Goal: Transaction & Acquisition: Purchase product/service

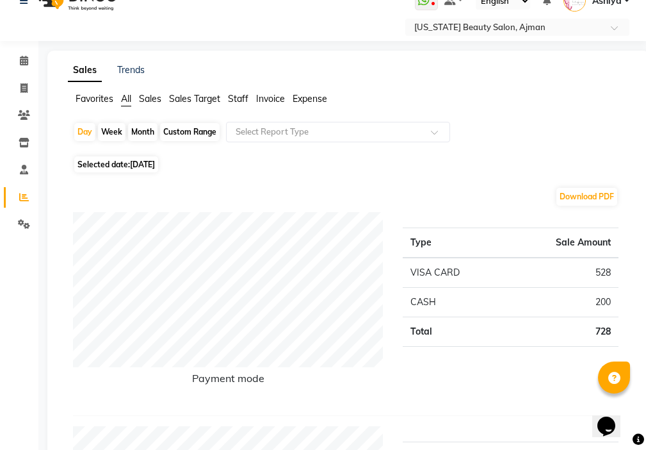
scroll to position [20, 0]
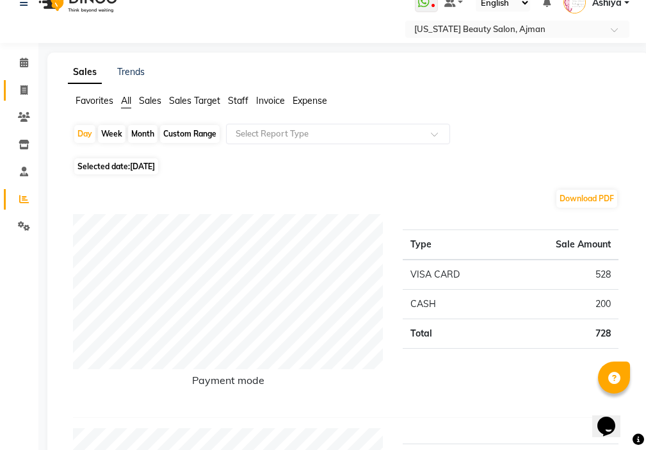
click at [33, 88] on span at bounding box center [24, 90] width 22 height 15
select select "service"
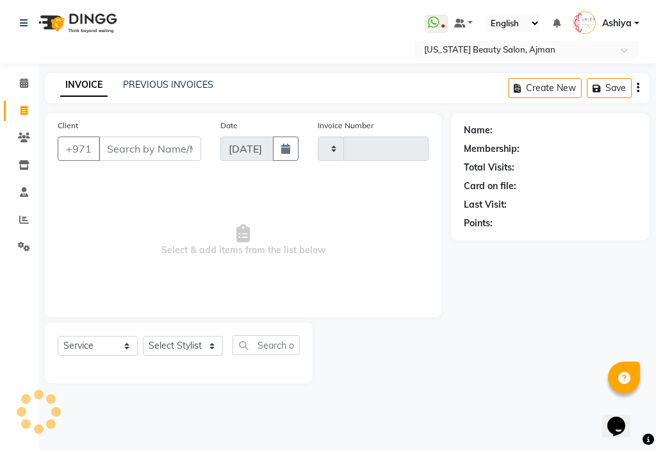
type input "3003"
select select "637"
click at [24, 220] on icon at bounding box center [24, 220] width 10 height 10
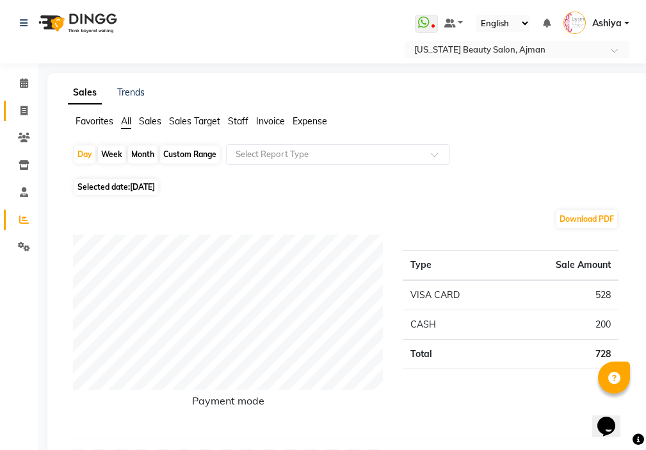
click at [24, 108] on icon at bounding box center [23, 111] width 7 height 10
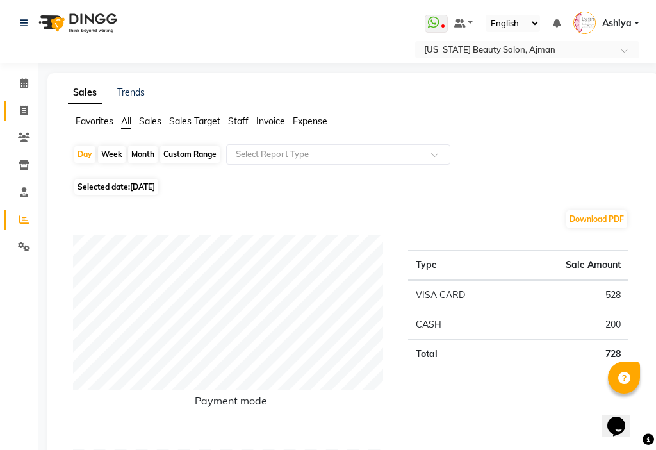
select select "service"
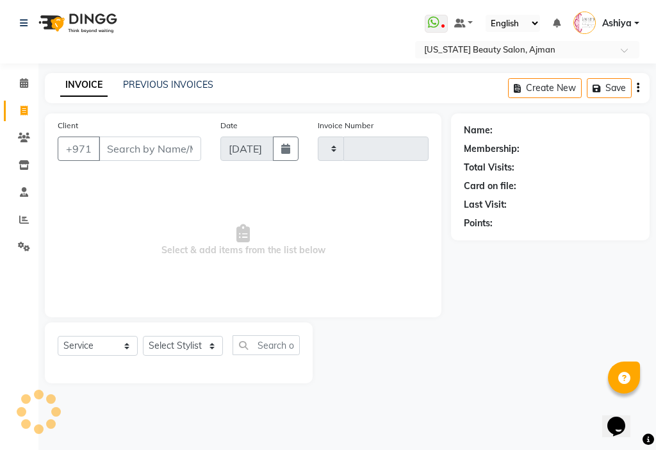
type input "3003"
select select "637"
click at [167, 355] on select "Select Stylist" at bounding box center [183, 346] width 80 height 20
click at [183, 345] on select "Select Stylist" at bounding box center [183, 346] width 80 height 20
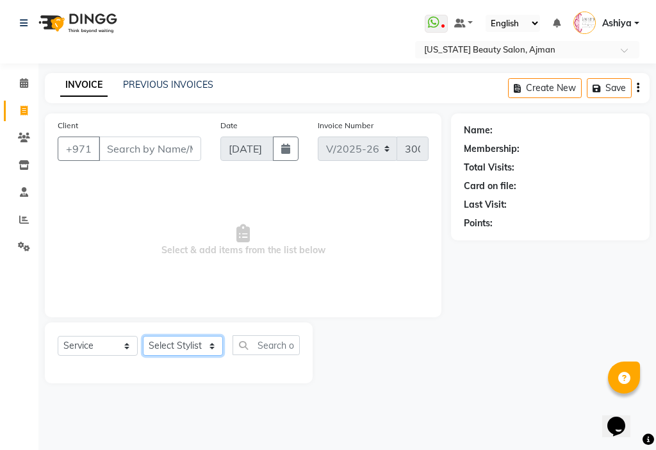
click at [198, 337] on select "Select Stylist [PERSON_NAME] [PERSON_NAME] Ashiya Cashier [PERSON_NAME] [PERSON…" at bounding box center [183, 346] width 80 height 20
select select "69766"
click at [143, 336] on select "Select Stylist [PERSON_NAME] [PERSON_NAME] Ashiya Cashier [PERSON_NAME] [PERSON…" at bounding box center [183, 346] width 80 height 20
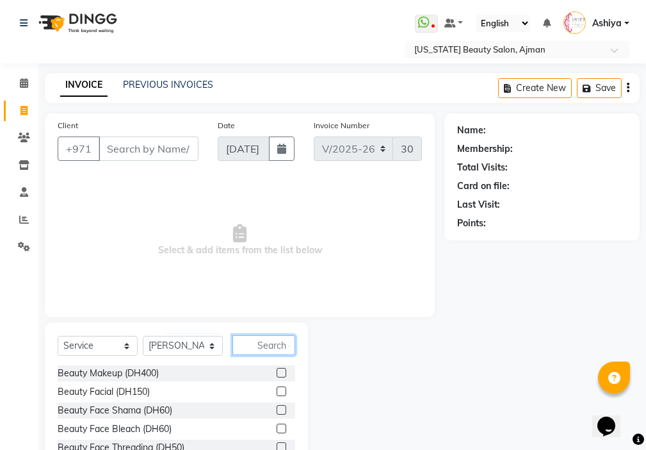
click at [269, 342] on input "text" at bounding box center [263, 345] width 63 height 20
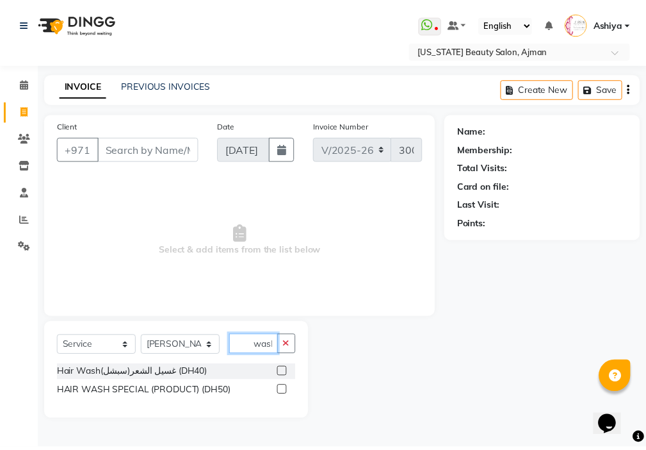
scroll to position [0, 4]
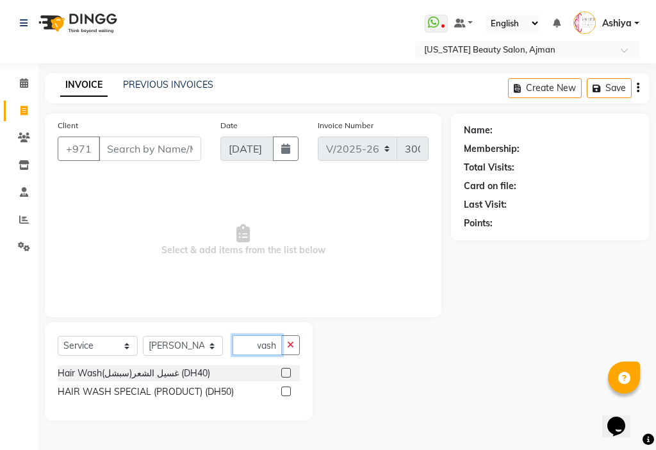
type input "wash"
click at [283, 372] on label at bounding box center [286, 373] width 10 height 10
click at [283, 372] on input "checkbox" at bounding box center [285, 373] width 8 height 8
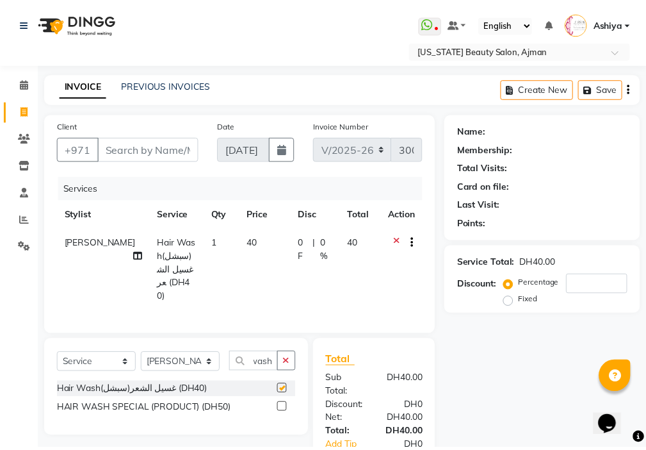
scroll to position [0, 0]
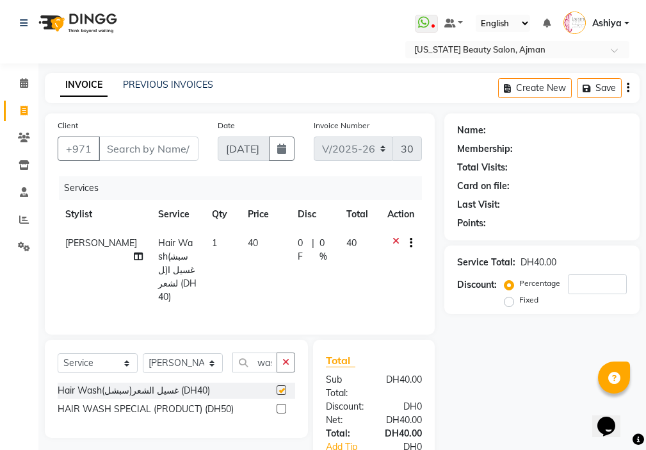
click at [261, 254] on td "40" at bounding box center [265, 270] width 50 height 83
checkbox input "false"
select select "69766"
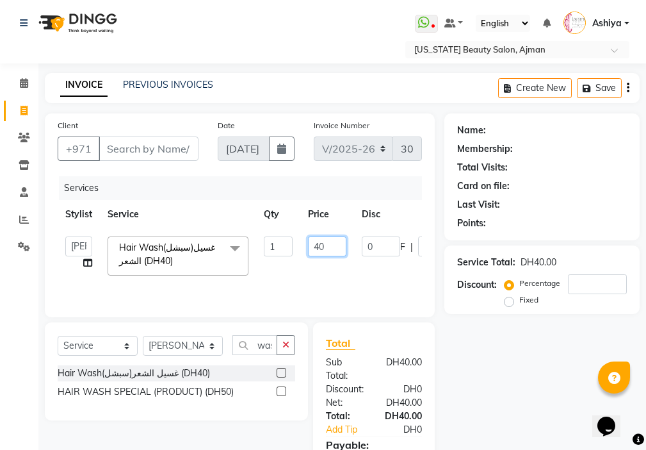
click at [319, 246] on input "40" at bounding box center [327, 246] width 38 height 20
type input "30"
click at [316, 271] on tr "[PERSON_NAME] [PERSON_NAME] Ashiya Cashier [PERSON_NAME] [PERSON_NAME] [PERSON_…" at bounding box center [305, 256] width 494 height 54
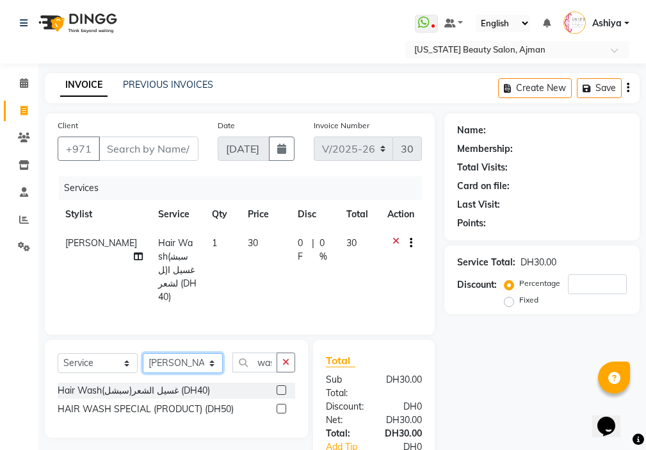
click at [172, 358] on select "Select Stylist [PERSON_NAME] [PERSON_NAME] Ashiya Cashier [PERSON_NAME] [PERSON…" at bounding box center [183, 363] width 80 height 20
select select "68424"
click at [143, 353] on select "Select Stylist [PERSON_NAME] [PERSON_NAME] Ashiya Cashier [PERSON_NAME] [PERSON…" at bounding box center [183, 363] width 80 height 20
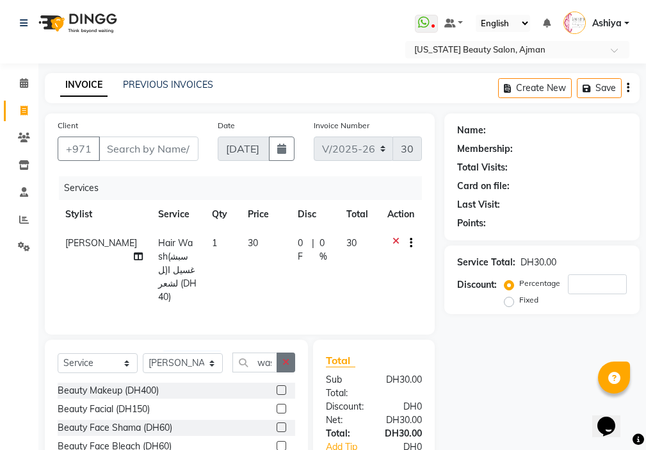
click at [286, 357] on icon "button" at bounding box center [285, 361] width 7 height 9
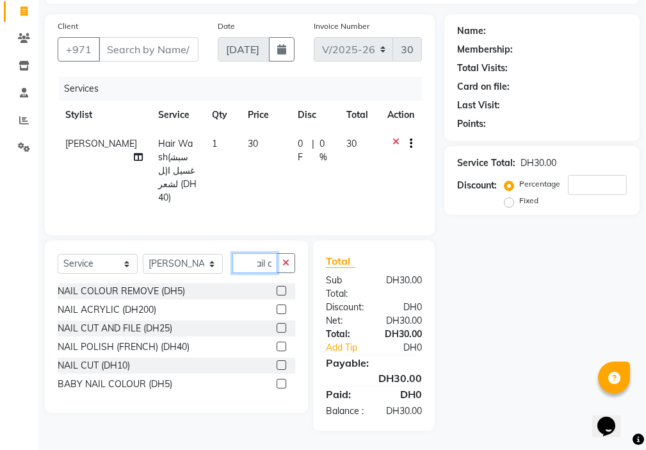
scroll to position [0, 12]
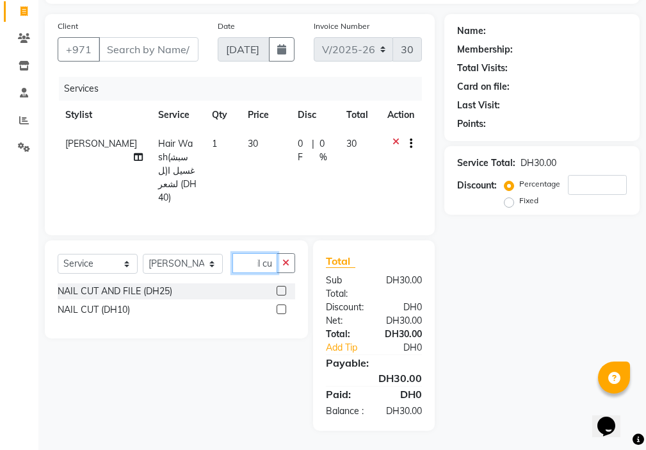
type input "nail cu"
click at [282, 304] on label at bounding box center [282, 309] width 10 height 10
click at [282, 305] on input "checkbox" at bounding box center [281, 309] width 8 height 8
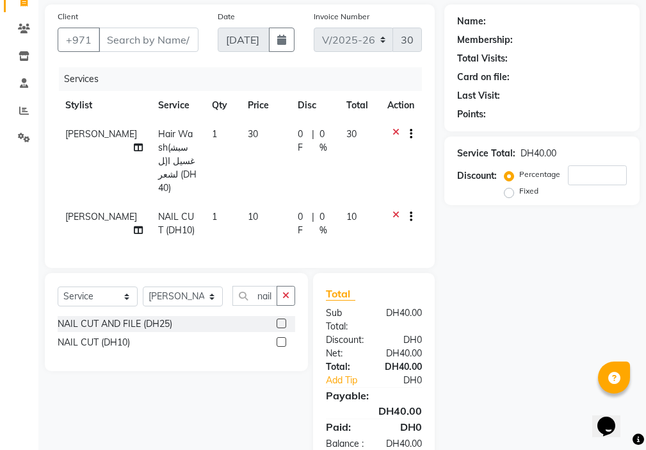
checkbox input "false"
click at [188, 295] on select "Select Stylist [PERSON_NAME] [PERSON_NAME] Ashiya Cashier [PERSON_NAME] [PERSON…" at bounding box center [183, 296] width 80 height 20
select select "89320"
click at [143, 286] on select "Select Stylist [PERSON_NAME] [PERSON_NAME] Ashiya Cashier [PERSON_NAME] [PERSON…" at bounding box center [183, 296] width 80 height 20
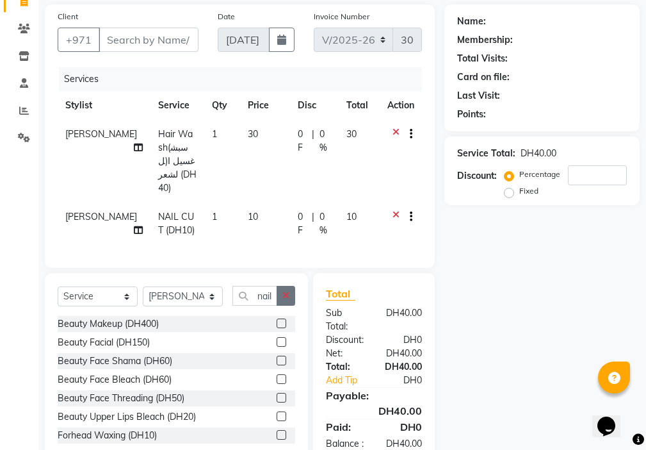
click at [286, 291] on icon "button" at bounding box center [285, 295] width 7 height 9
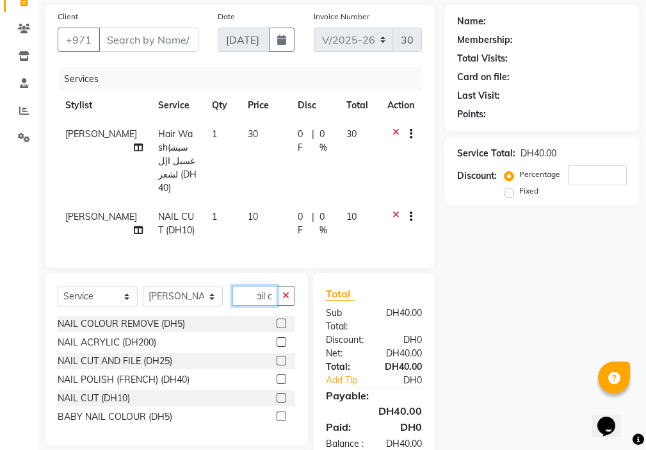
scroll to position [0, 12]
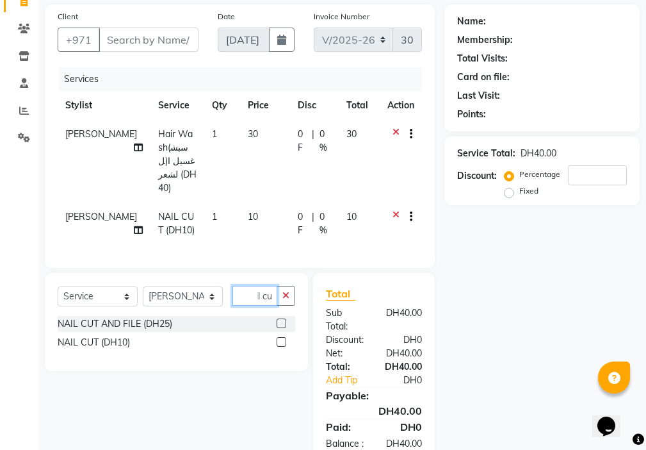
type input "nail cu"
click at [280, 338] on label at bounding box center [282, 342] width 10 height 10
click at [280, 338] on input "checkbox" at bounding box center [281, 342] width 8 height 8
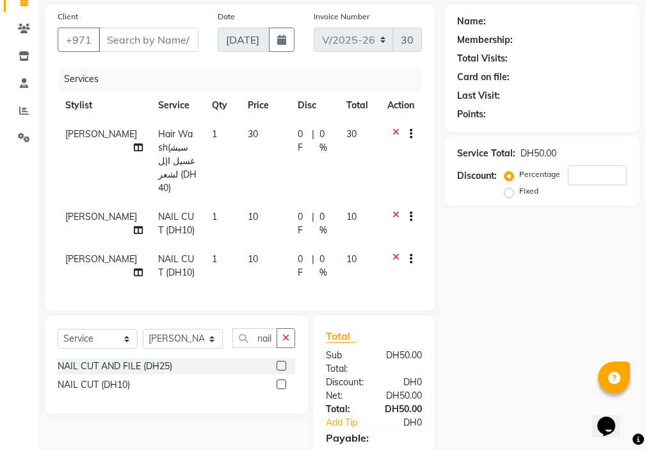
checkbox input "false"
click at [151, 44] on input "Client" at bounding box center [149, 40] width 100 height 24
type input "a"
type input "0"
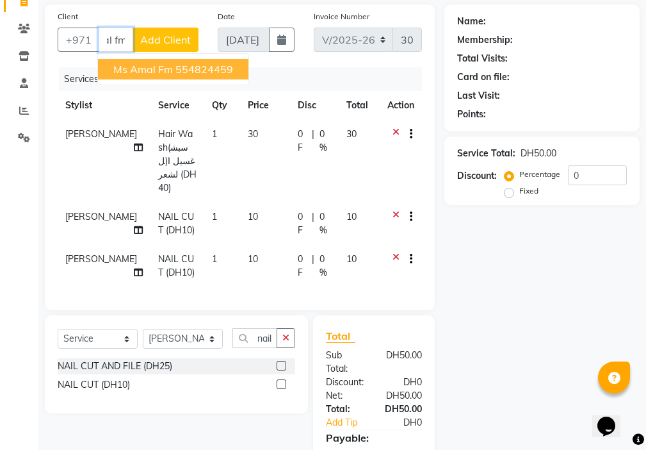
click at [165, 65] on span "ms amal fm" at bounding box center [143, 69] width 60 height 13
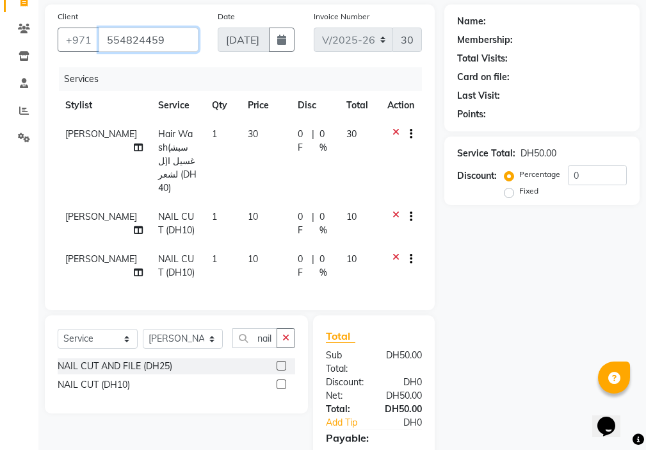
type input "554824459"
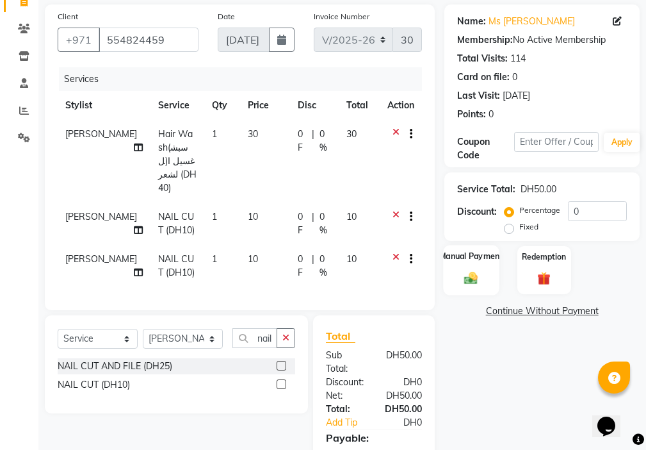
click at [480, 271] on img at bounding box center [471, 277] width 22 height 15
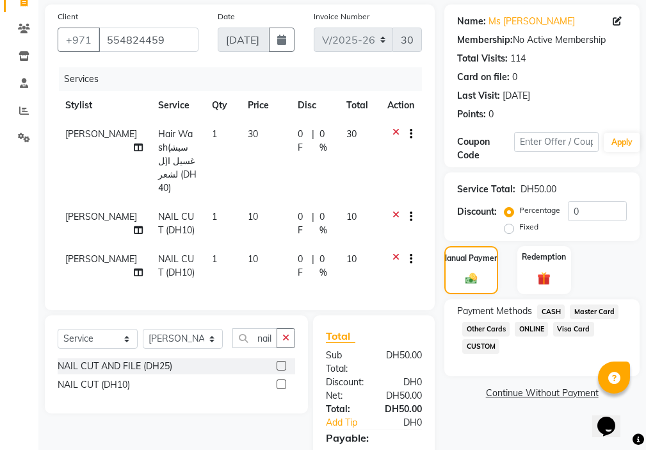
click at [569, 323] on span "Visa Card" at bounding box center [573, 328] width 41 height 15
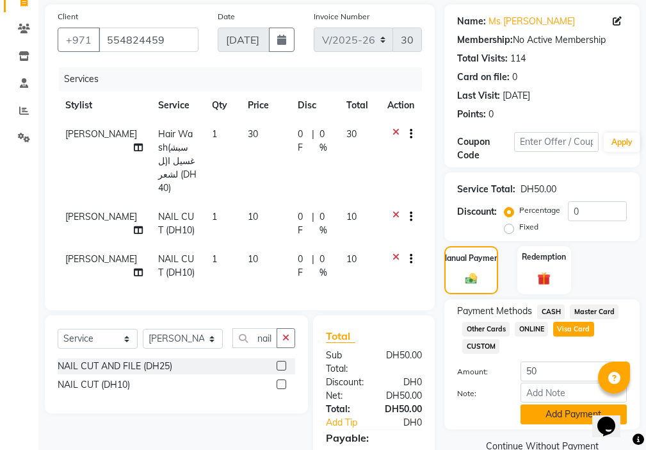
click at [558, 412] on button "Add Payment" at bounding box center [574, 414] width 106 height 20
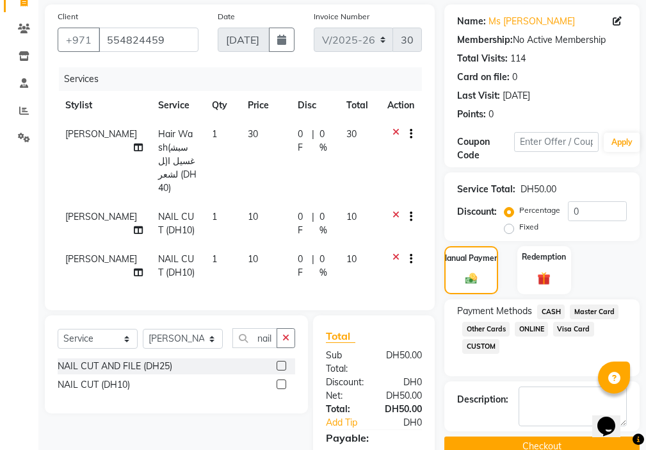
click at [543, 439] on button "Checkout" at bounding box center [541, 446] width 195 height 20
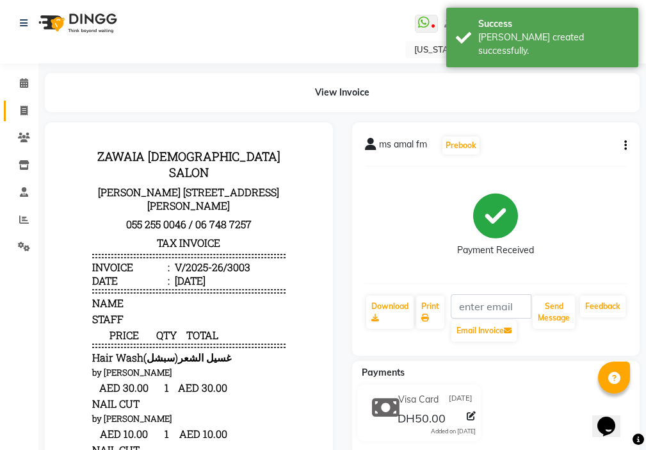
click at [23, 106] on icon at bounding box center [23, 111] width 7 height 10
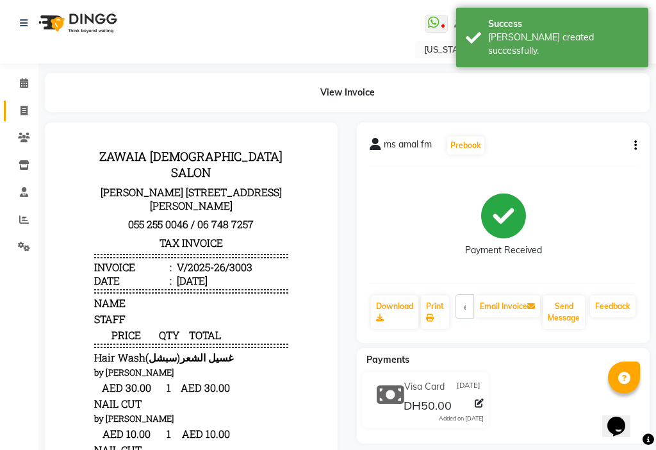
select select "service"
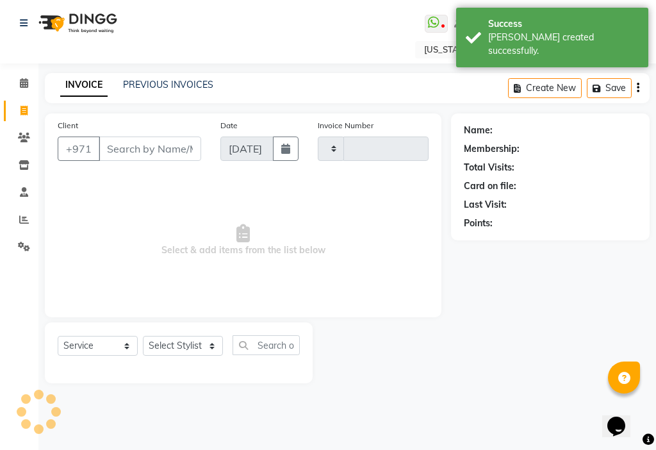
type input "3004"
select select "637"
click at [28, 87] on icon at bounding box center [24, 83] width 8 height 10
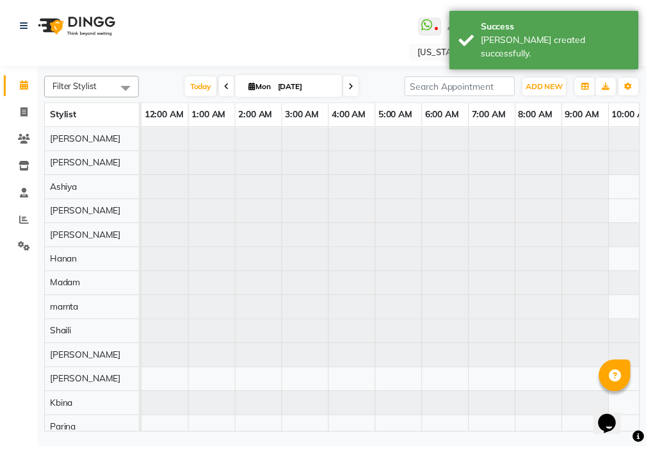
scroll to position [0, 285]
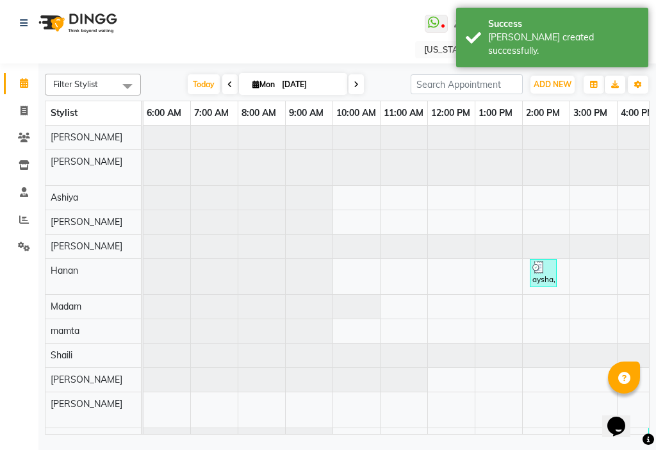
click at [544, 282] on div "aysha, TK01, 02:10 PM-02:45 PM, Roots Dying (صبغ الجذور) (DH150)" at bounding box center [543, 273] width 24 height 24
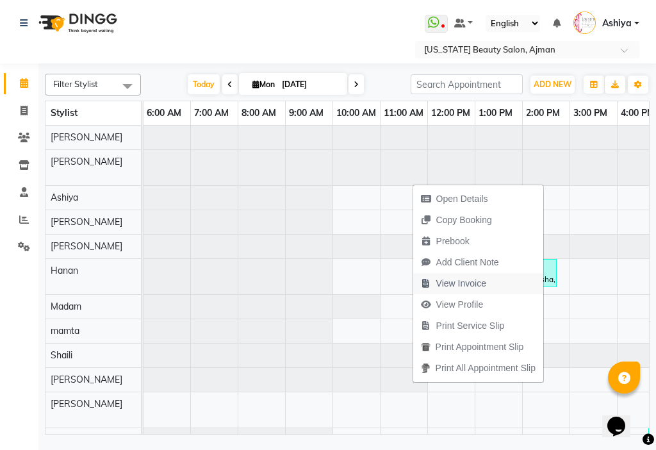
click at [487, 285] on span "View Invoice" at bounding box center [453, 283] width 81 height 21
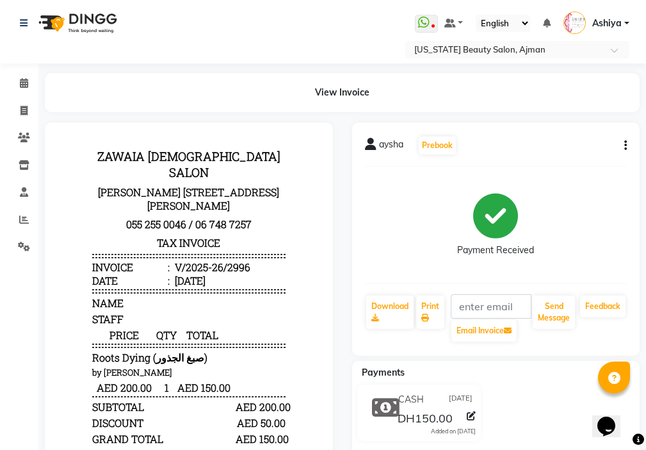
click at [623, 143] on button "button" at bounding box center [623, 145] width 8 height 13
click at [585, 145] on div "Split Service Amount" at bounding box center [562, 146] width 88 height 16
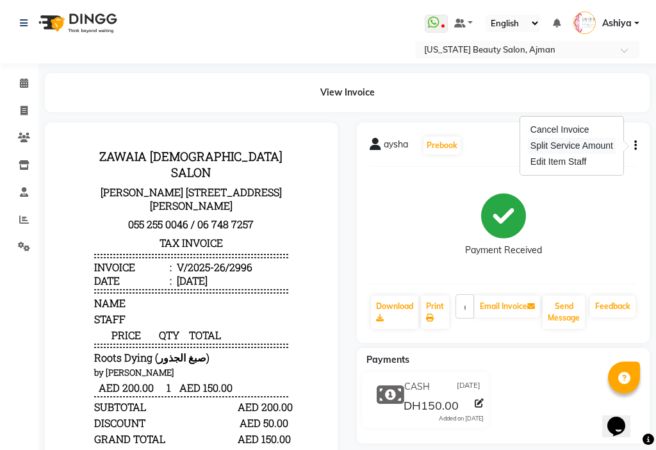
select select "33912"
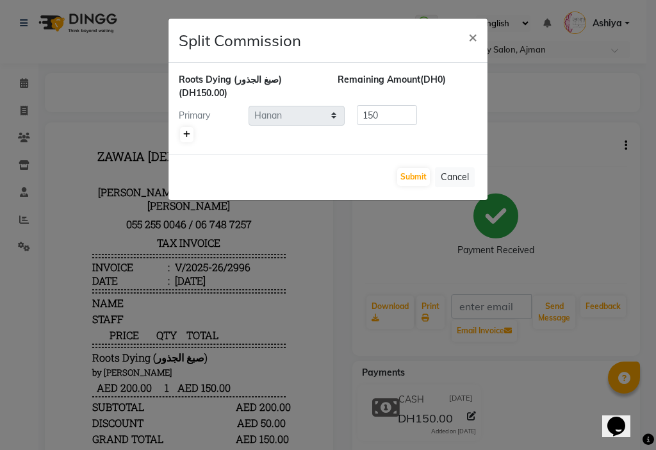
click at [188, 136] on icon at bounding box center [186, 135] width 7 height 8
type input "75"
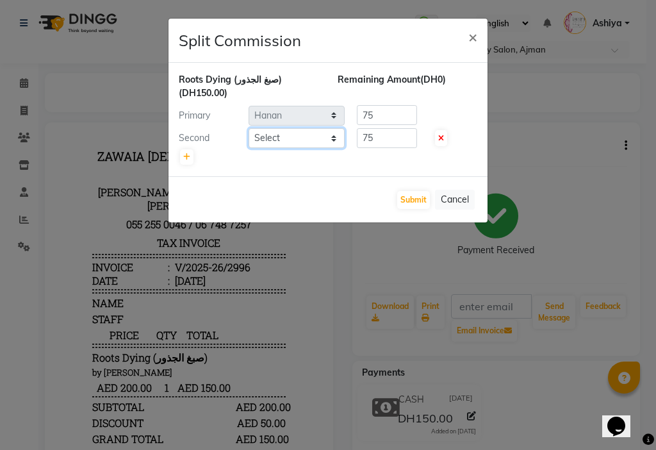
click at [270, 133] on select "Select [PERSON_NAME] [PERSON_NAME] Ashiya Cashier [PERSON_NAME] [PERSON_NAME] […" at bounding box center [296, 138] width 96 height 20
select select "69766"
click at [248, 128] on select "Select [PERSON_NAME] [PERSON_NAME] Ashiya Cashier [PERSON_NAME] [PERSON_NAME] […" at bounding box center [296, 138] width 96 height 20
click at [380, 138] on input "75" at bounding box center [387, 138] width 60 height 20
type input "7"
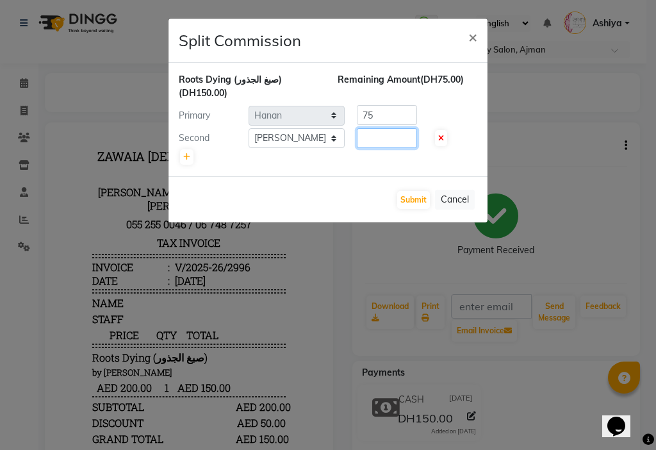
type input "3"
type input "60"
click at [398, 109] on input "75" at bounding box center [387, 115] width 60 height 20
type input "7"
type input "90"
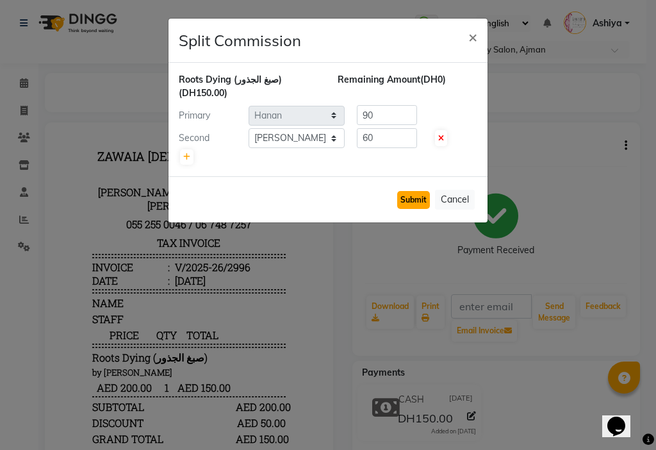
click at [414, 199] on button "Submit" at bounding box center [413, 200] width 33 height 18
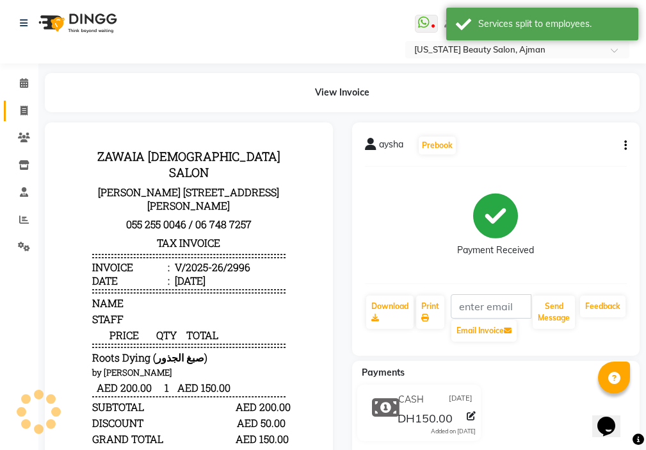
click at [23, 106] on icon at bounding box center [23, 111] width 7 height 10
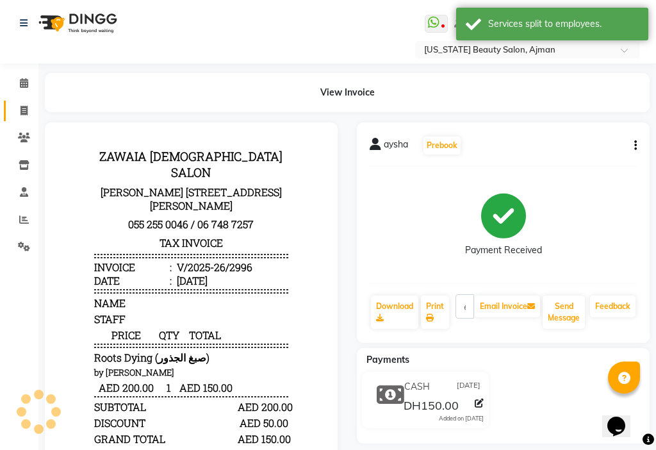
select select "637"
select select "service"
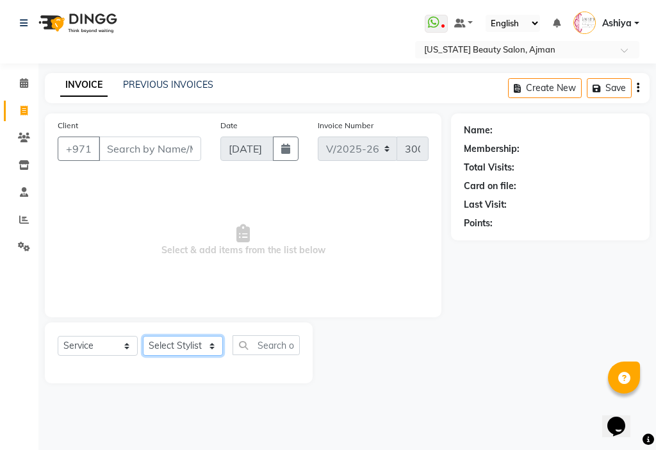
click at [168, 346] on select "Select Stylist [PERSON_NAME] [PERSON_NAME] Ashiya Cashier [PERSON_NAME] [PERSON…" at bounding box center [183, 346] width 80 height 20
click at [143, 336] on select "Select Stylist [PERSON_NAME] [PERSON_NAME] Ashiya Cashier [PERSON_NAME] [PERSON…" at bounding box center [183, 346] width 80 height 20
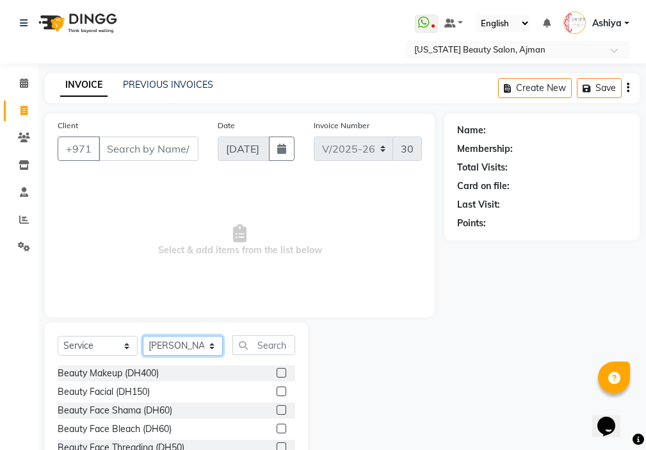
click at [189, 344] on select "Select Stylist [PERSON_NAME] [PERSON_NAME] Ashiya Cashier [PERSON_NAME] [PERSON…" at bounding box center [183, 346] width 80 height 20
select select "69766"
click at [143, 336] on select "Select Stylist [PERSON_NAME] [PERSON_NAME] Ashiya Cashier [PERSON_NAME] [PERSON…" at bounding box center [183, 346] width 80 height 20
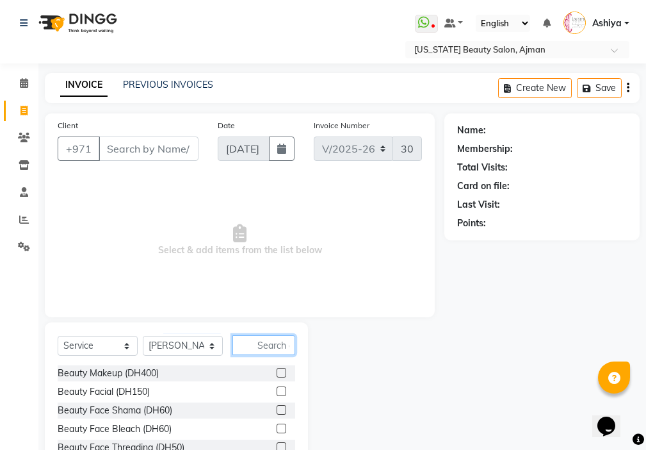
click at [275, 346] on input "text" at bounding box center [263, 345] width 63 height 20
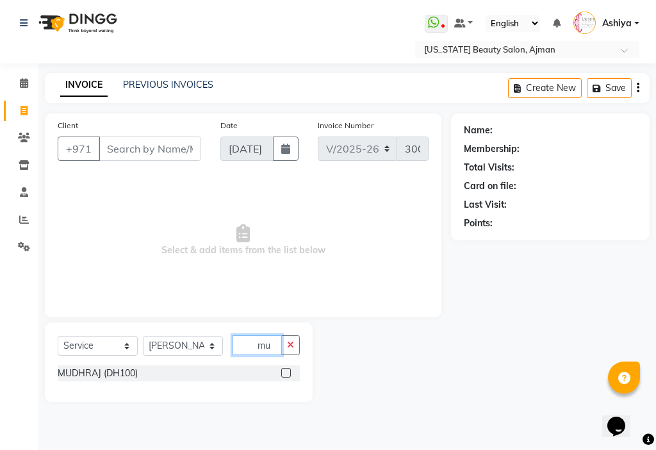
type input "mu"
click at [286, 373] on label at bounding box center [286, 373] width 10 height 10
click at [286, 373] on input "checkbox" at bounding box center [285, 373] width 8 height 8
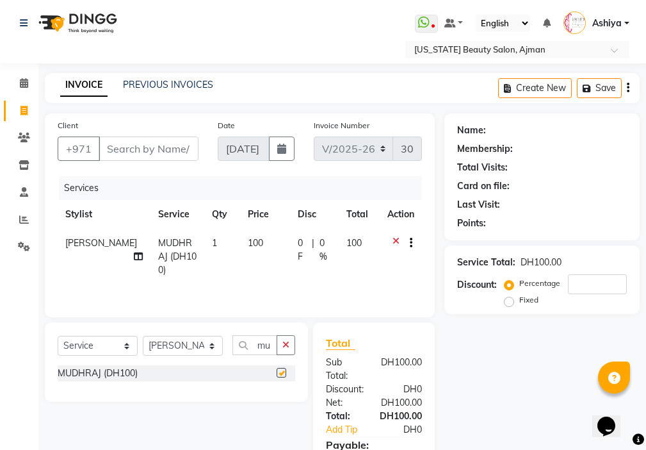
checkbox input "false"
click at [161, 150] on input "Client" at bounding box center [149, 148] width 100 height 24
click at [289, 347] on icon "button" at bounding box center [285, 344] width 7 height 9
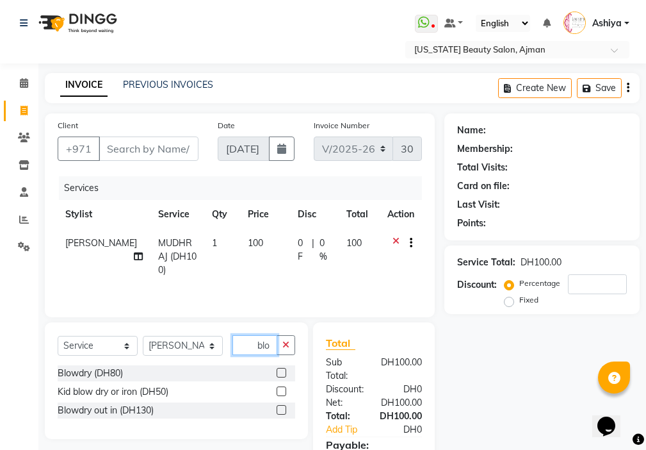
type input "blo"
click at [282, 410] on label at bounding box center [282, 410] width 10 height 10
click at [282, 410] on input "checkbox" at bounding box center [281, 410] width 8 height 8
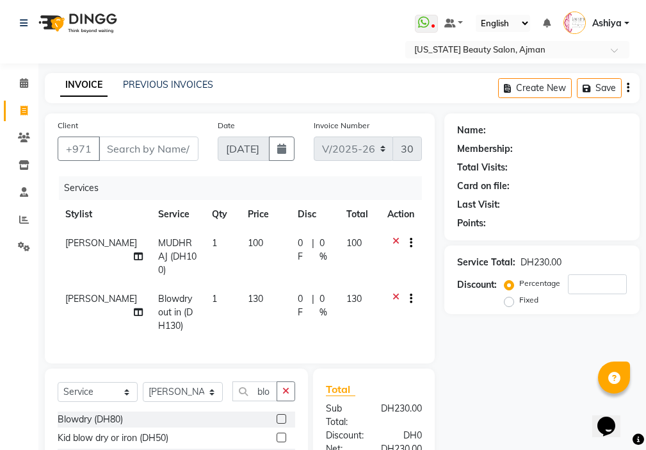
checkbox input "false"
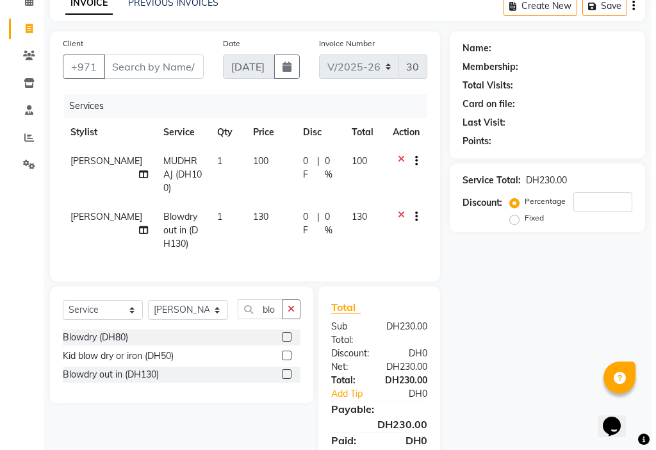
scroll to position [86, 0]
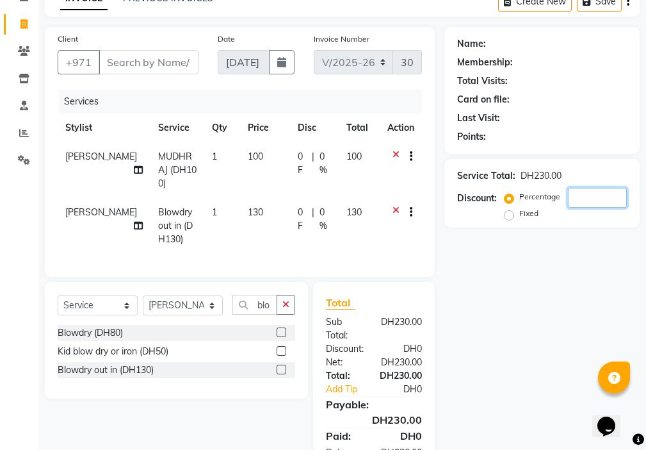
click at [583, 194] on input "number" at bounding box center [597, 198] width 59 height 20
click at [136, 65] on input "Client" at bounding box center [149, 62] width 100 height 24
type input "5"
type input "0"
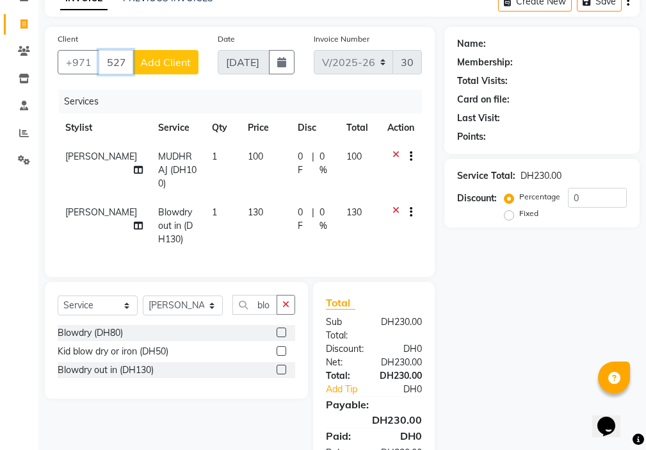
type input "527402241"
click at [188, 61] on span "Add Client" at bounding box center [165, 62] width 51 height 13
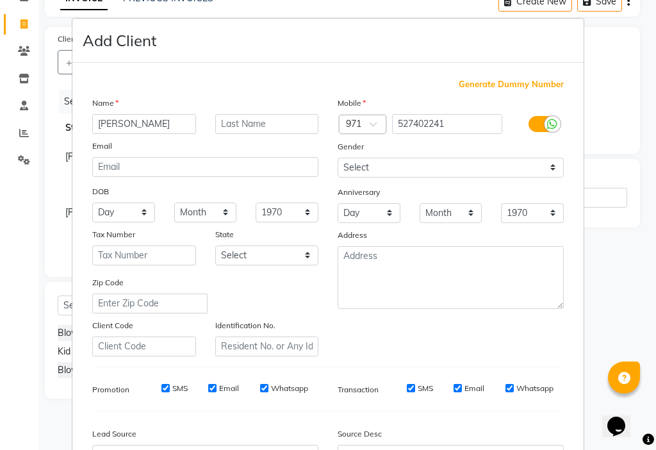
type input "[PERSON_NAME]"
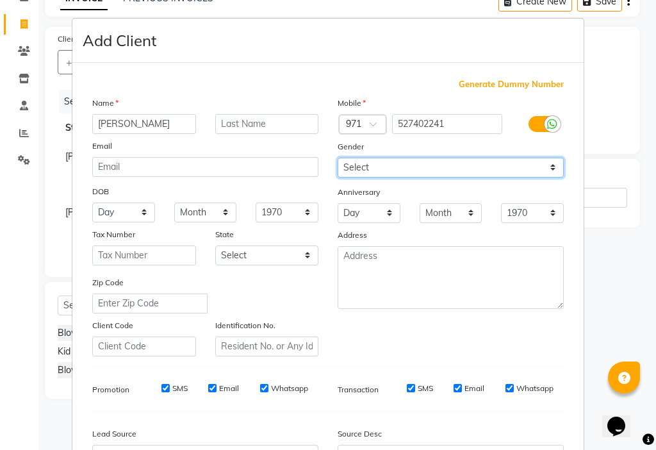
click at [372, 165] on select "Select [DEMOGRAPHIC_DATA] [DEMOGRAPHIC_DATA] Other Prefer Not To Say" at bounding box center [450, 168] width 226 height 20
select select "[DEMOGRAPHIC_DATA]"
click at [337, 158] on select "Select [DEMOGRAPHIC_DATA] [DEMOGRAPHIC_DATA] Other Prefer Not To Say" at bounding box center [450, 168] width 226 height 20
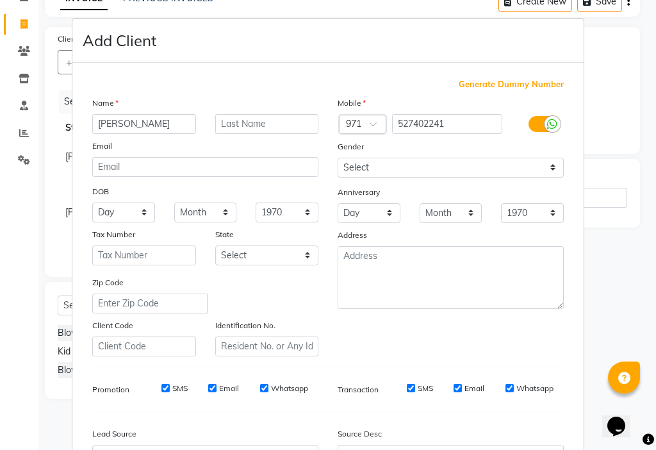
click at [173, 386] on label "SMS" at bounding box center [179, 388] width 15 height 12
click at [170, 386] on input "SMS" at bounding box center [165, 388] width 8 height 8
checkbox input "false"
click at [219, 389] on label "Email" at bounding box center [229, 388] width 20 height 12
click at [216, 389] on input "Email" at bounding box center [212, 388] width 8 height 8
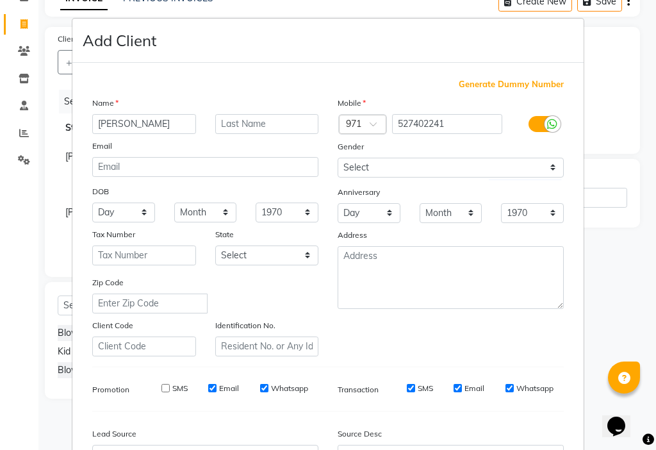
checkbox input "false"
click at [407, 385] on input "SMS" at bounding box center [411, 388] width 8 height 8
checkbox input "false"
click at [457, 388] on input "Email" at bounding box center [457, 388] width 8 height 8
checkbox input "false"
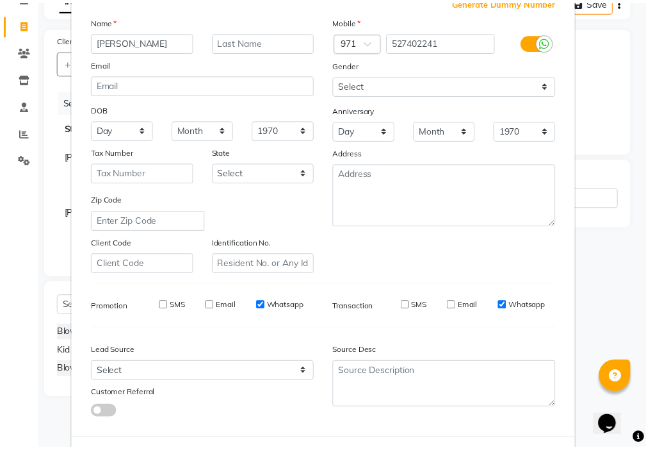
scroll to position [142, 0]
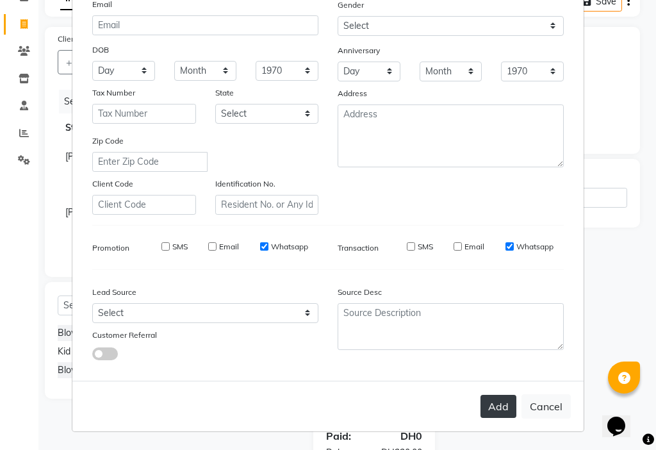
click at [491, 406] on button "Add" at bounding box center [498, 405] width 36 height 23
select select
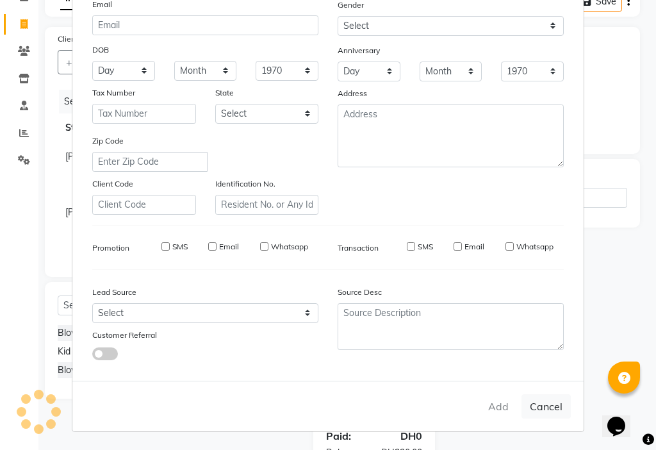
select select
checkbox input "false"
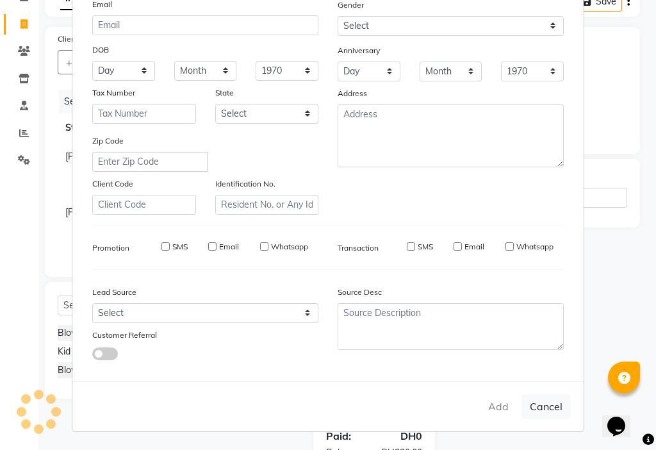
checkbox input "false"
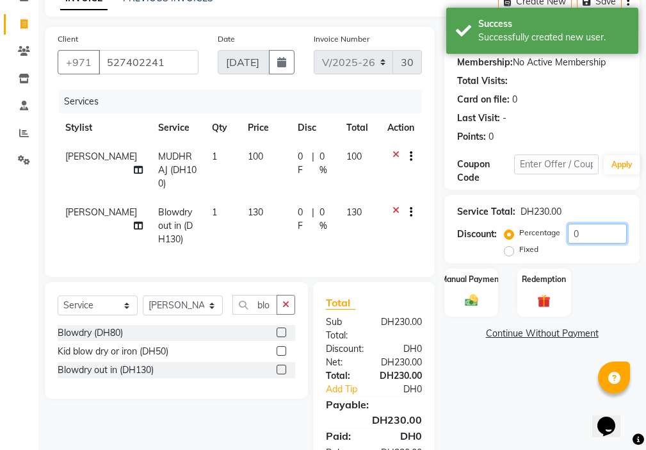
click at [594, 232] on input "0" at bounding box center [597, 233] width 59 height 20
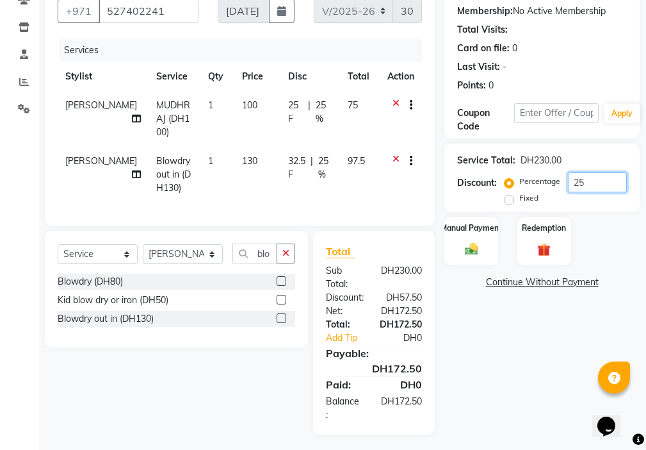
type input "25"
click at [473, 252] on img at bounding box center [471, 248] width 22 height 15
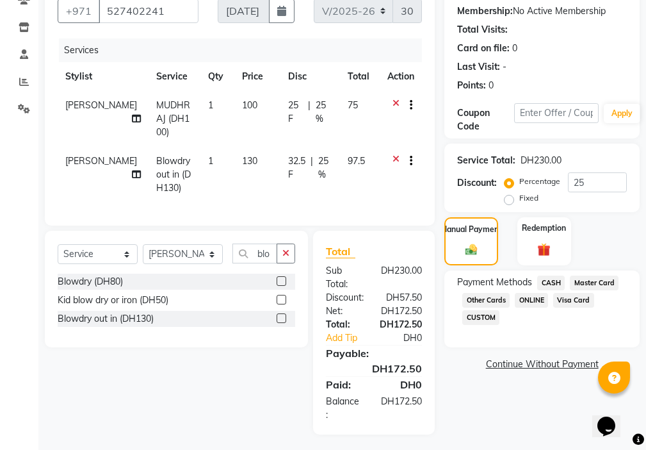
click at [558, 277] on span "CASH" at bounding box center [551, 282] width 28 height 15
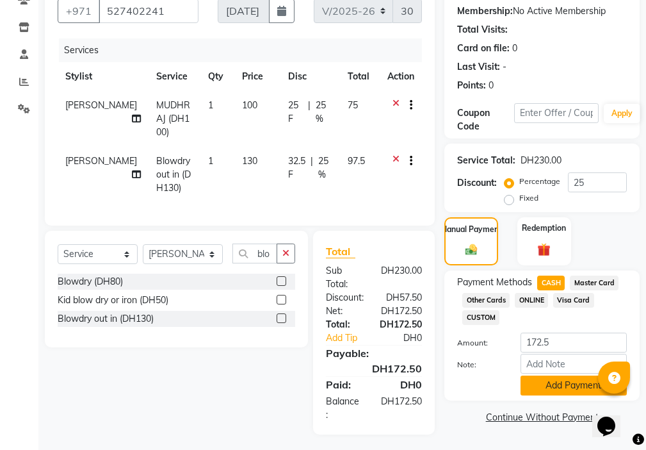
click at [551, 385] on button "Add Payment" at bounding box center [574, 385] width 106 height 20
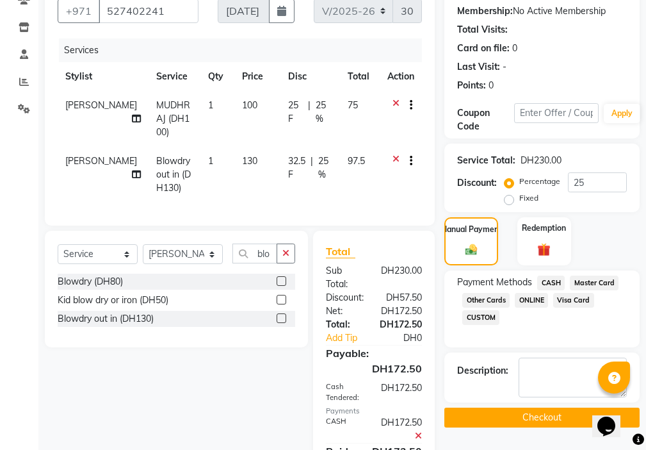
click at [554, 412] on button "Checkout" at bounding box center [541, 417] width 195 height 20
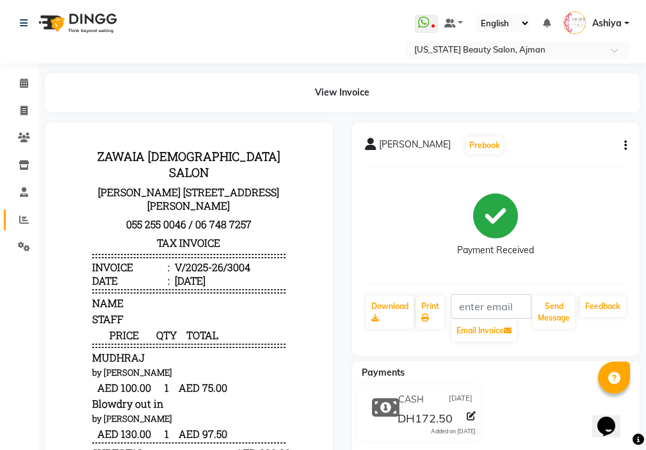
click at [24, 217] on icon at bounding box center [24, 220] width 10 height 10
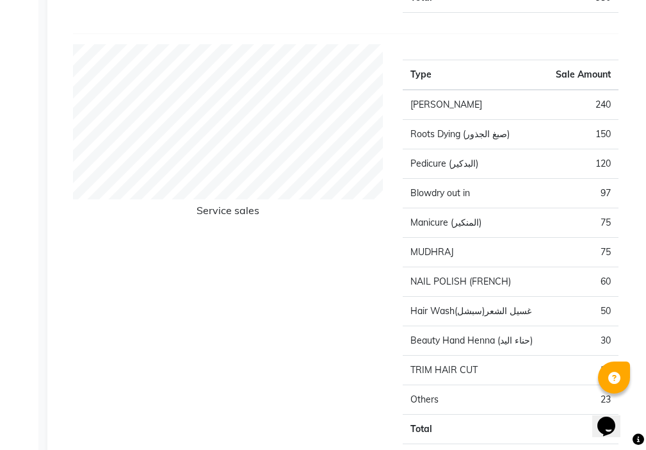
scroll to position [1351, 0]
